Goal: Task Accomplishment & Management: Complete application form

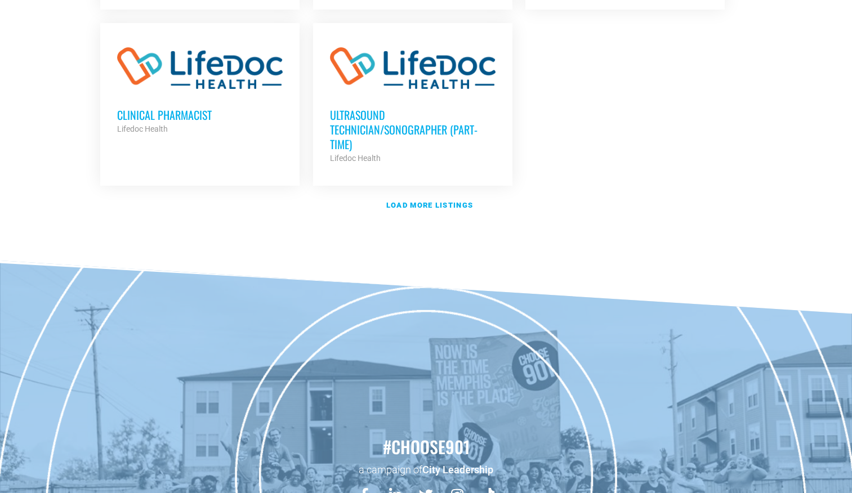
scroll to position [1442, 0]
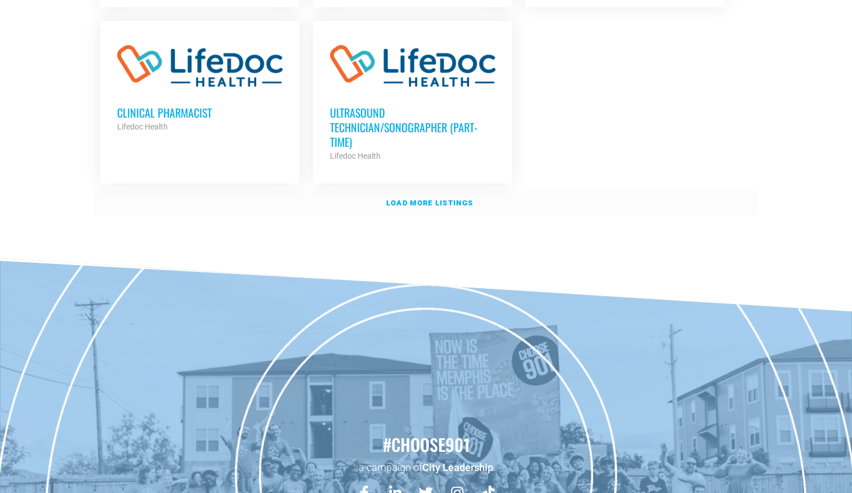
click at [419, 199] on strong "Load more listings" at bounding box center [429, 203] width 87 height 8
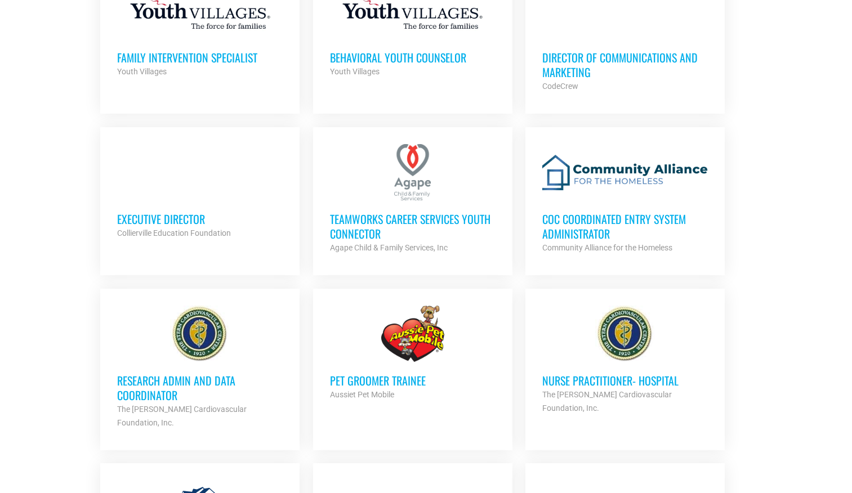
scroll to position [2006, 0]
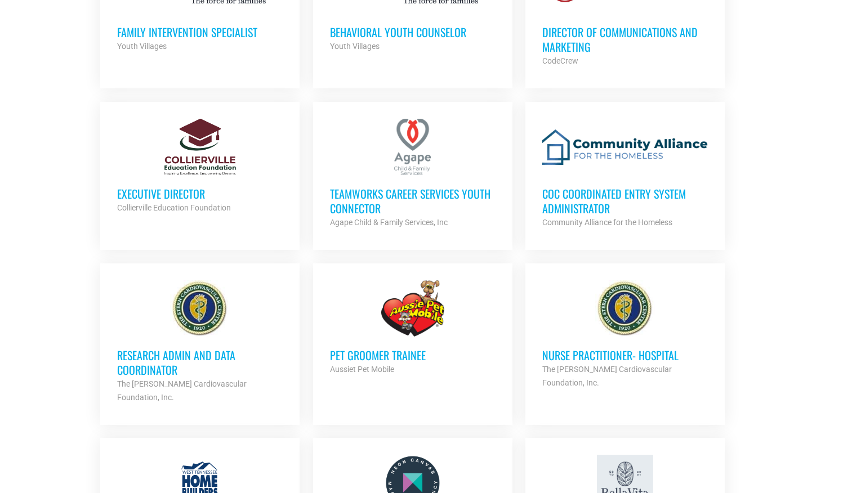
click at [607, 128] on div at bounding box center [626, 147] width 166 height 56
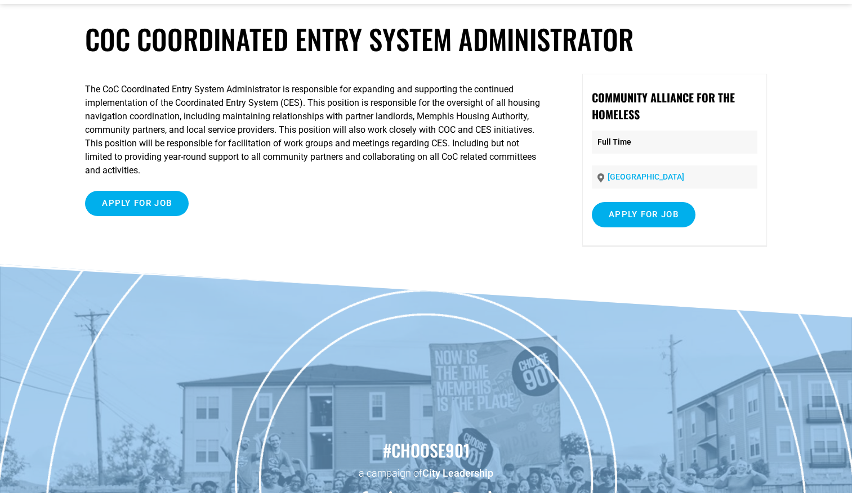
scroll to position [41, 0]
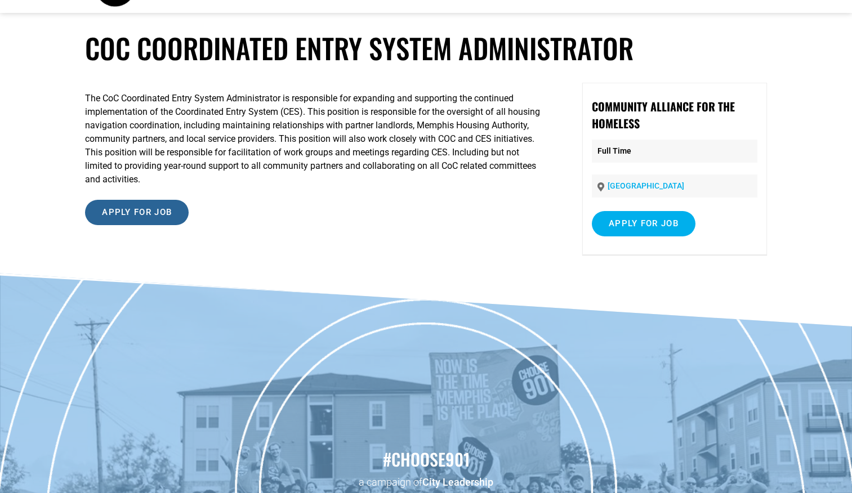
click at [133, 218] on input "Apply for job" at bounding box center [137, 212] width 104 height 25
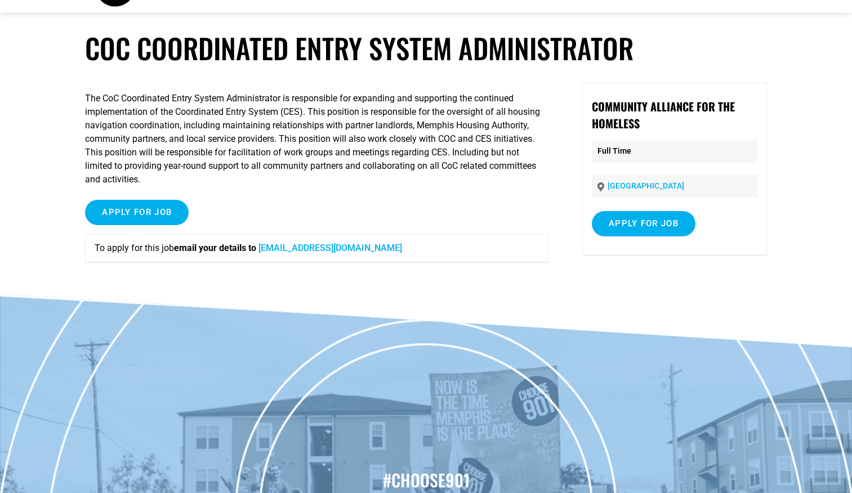
click at [46, 114] on article "CoC Coordinated Entry System Administrator The CoC Coordinated Entry System Adm…" at bounding box center [426, 163] width 852 height 263
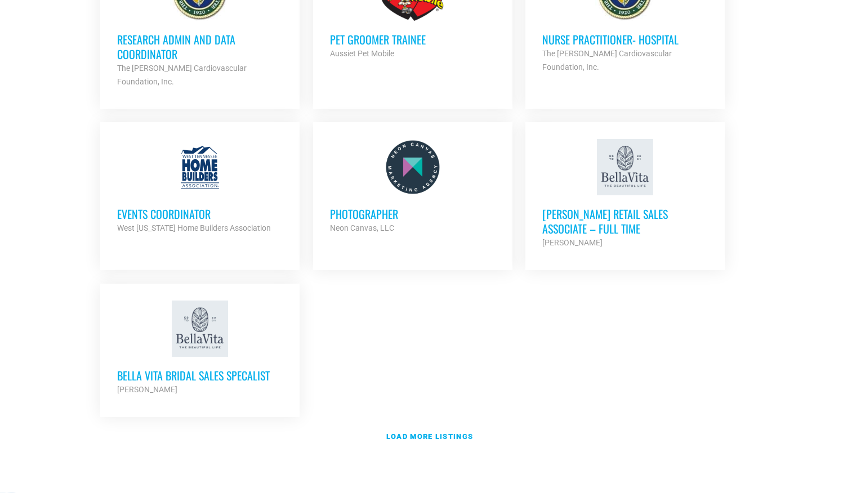
scroll to position [2321, 0]
